Goal: Task Accomplishment & Management: Use online tool/utility

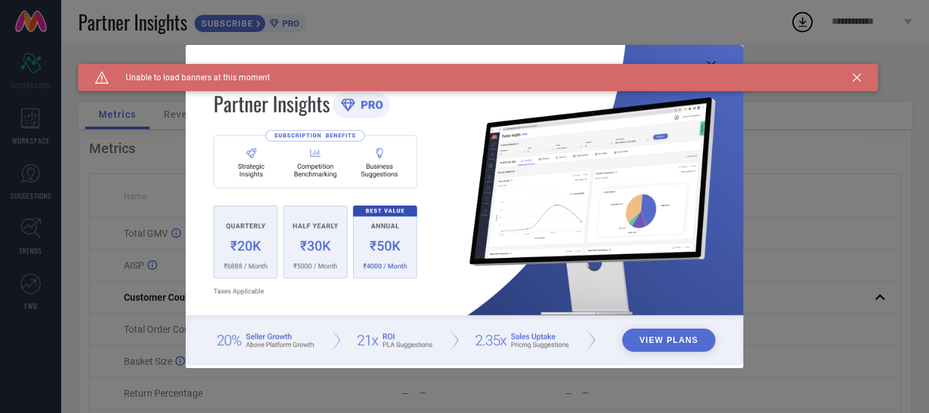
click at [712, 65] on div "Caution Created with Sketch. Unable to load banners at this moment" at bounding box center [478, 77] width 800 height 27
click at [857, 76] on icon at bounding box center [857, 77] width 8 height 8
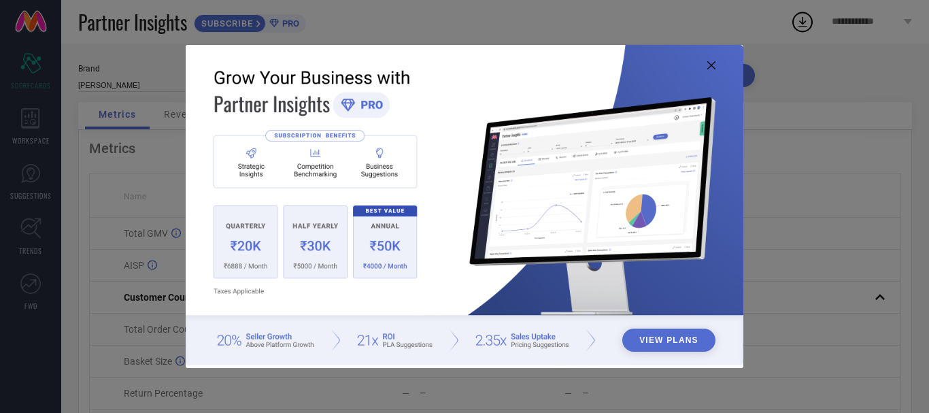
click at [711, 67] on icon at bounding box center [712, 65] width 8 height 8
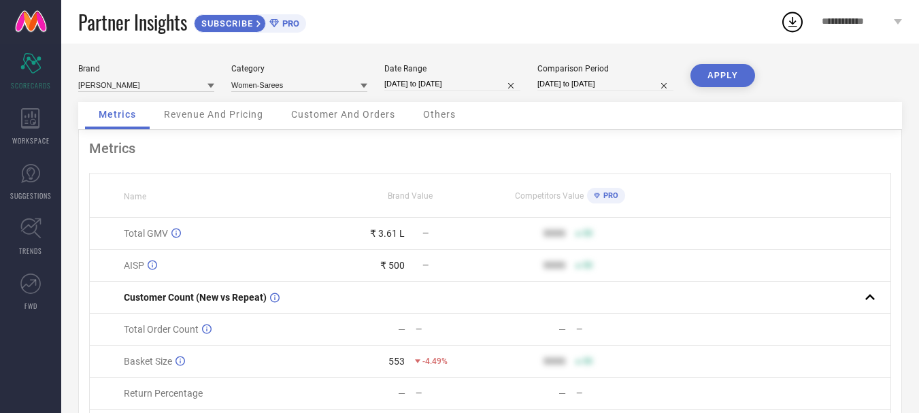
drag, startPoint x: 718, startPoint y: 80, endPoint x: 493, endPoint y: 80, distance: 225.2
click at [493, 80] on div "Brand [PERSON_NAME] Category Women-Sarees Date Range [DATE] to [DATE] Compariso…" at bounding box center [490, 83] width 824 height 38
select select "7"
select select "2025"
select select "8"
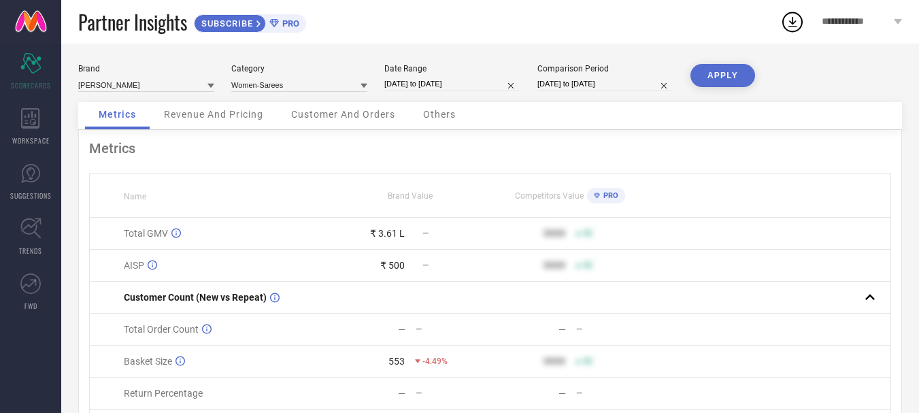
select select "2025"
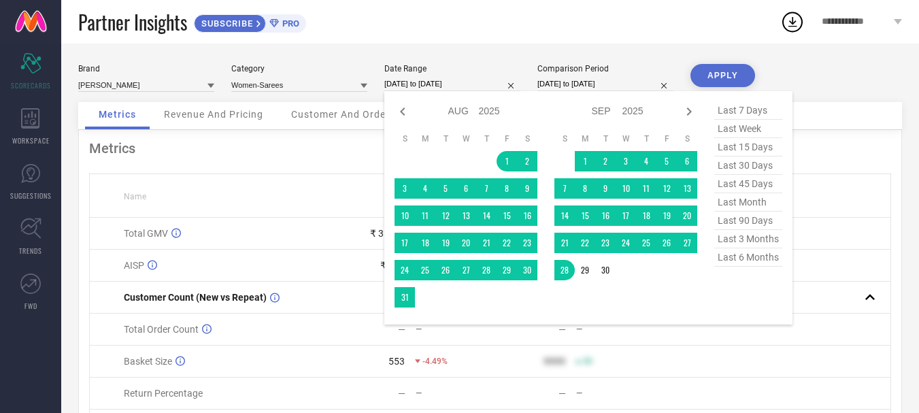
click at [493, 80] on input "[DATE] to [DATE]" at bounding box center [452, 84] width 136 height 14
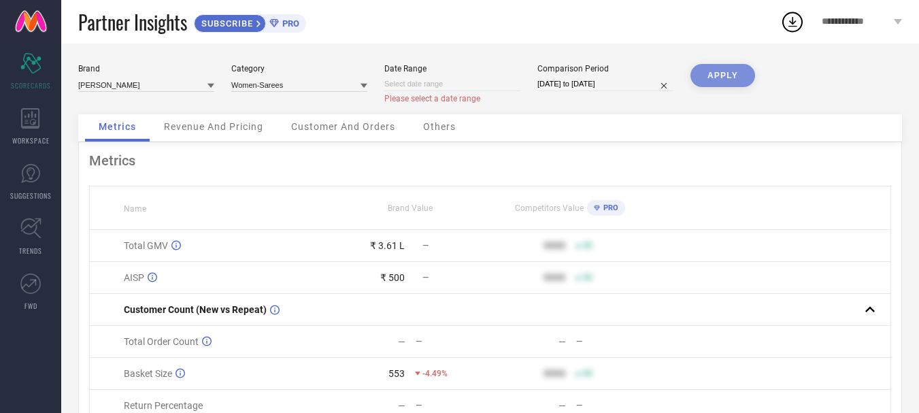
select select "9"
select select "2025"
select select "10"
select select "2025"
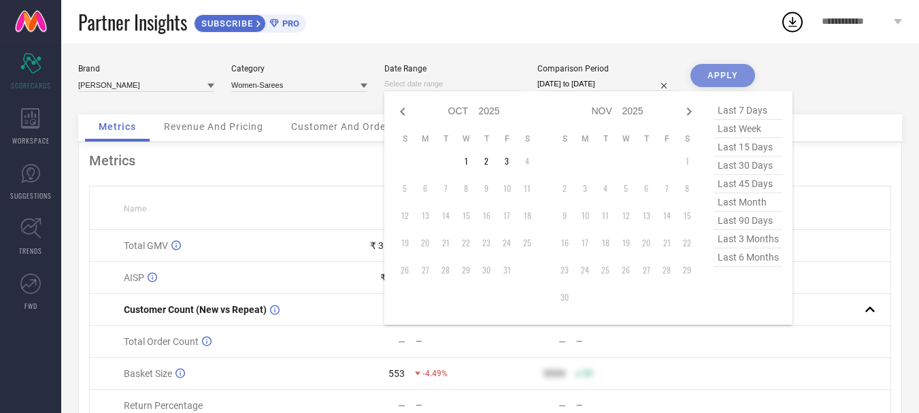
click at [499, 85] on input at bounding box center [452, 84] width 136 height 14
click at [751, 161] on span "last 30 days" at bounding box center [748, 165] width 68 height 18
type input "[DATE] to [DATE]"
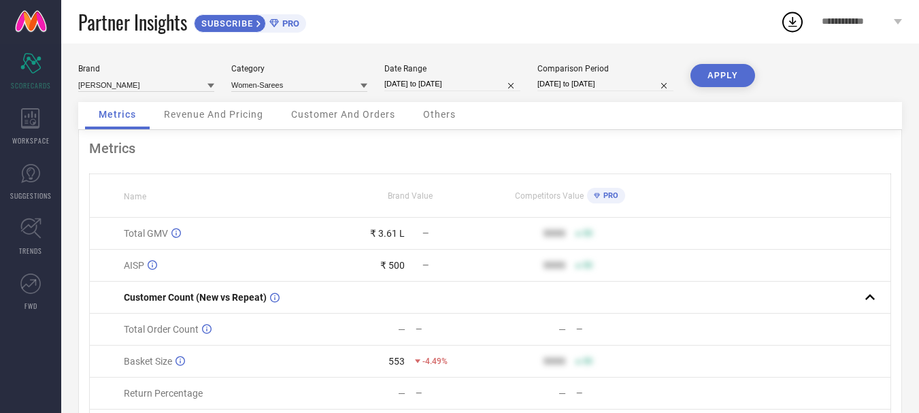
click at [717, 80] on button "APPLY" at bounding box center [723, 75] width 65 height 23
